Goal: Task Accomplishment & Management: Manage account settings

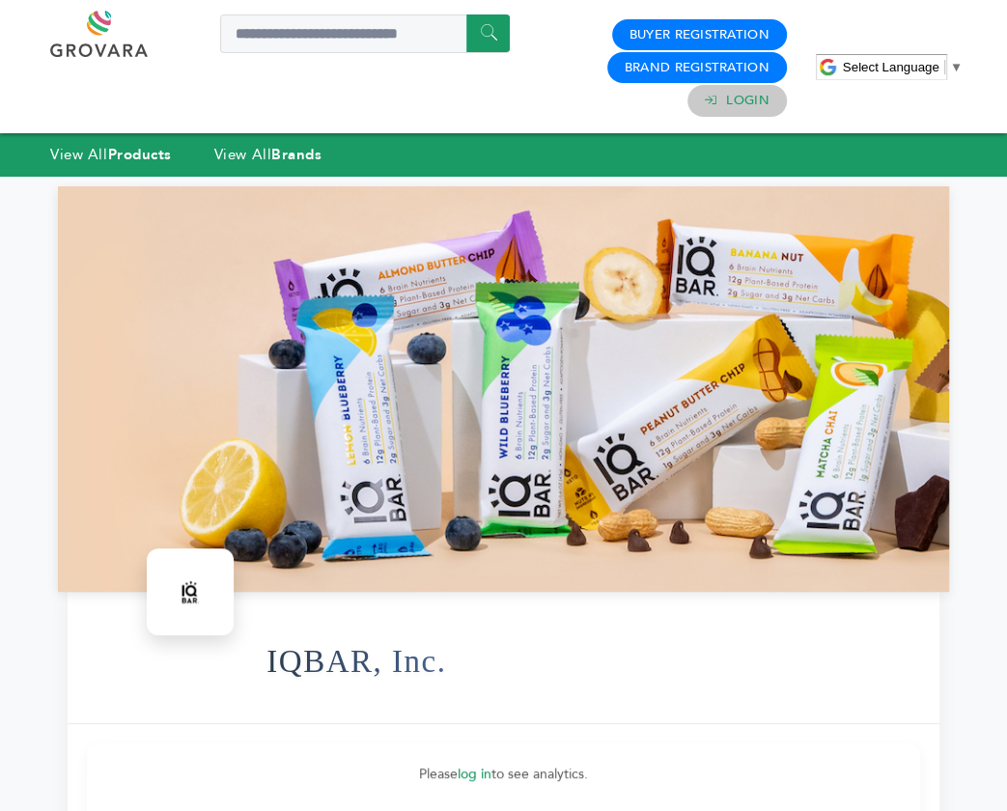
click at [753, 97] on link "Login" at bounding box center [747, 100] width 42 height 17
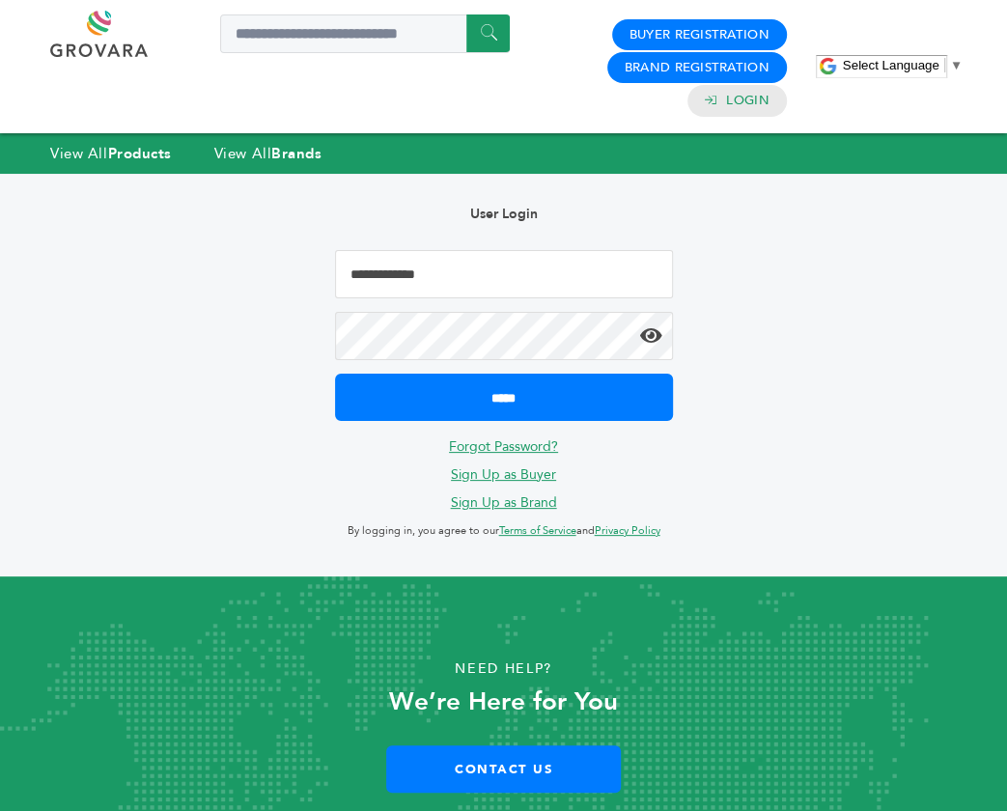
click at [405, 273] on input "Email Address" at bounding box center [504, 274] width 338 height 48
type input "**********"
